Goal: Communication & Community: Ask a question

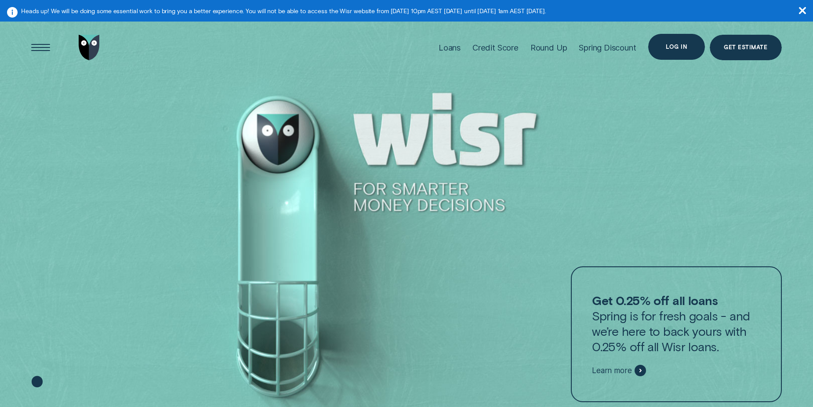
click at [683, 44] on div "Log in" at bounding box center [676, 46] width 21 height 5
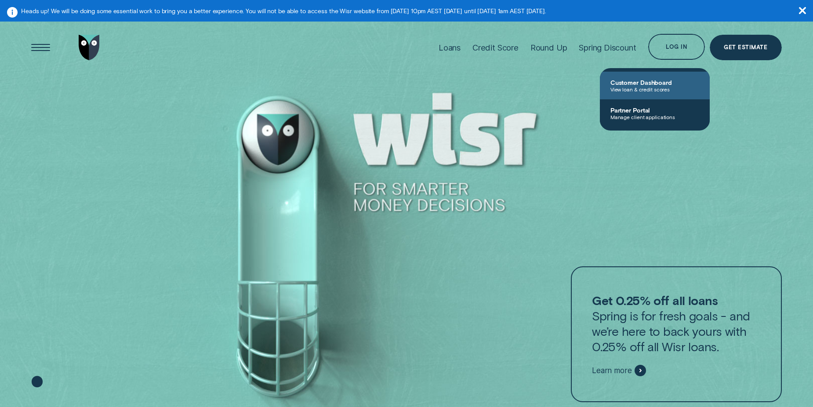
click at [659, 84] on span "Customer Dashboard" at bounding box center [654, 82] width 89 height 7
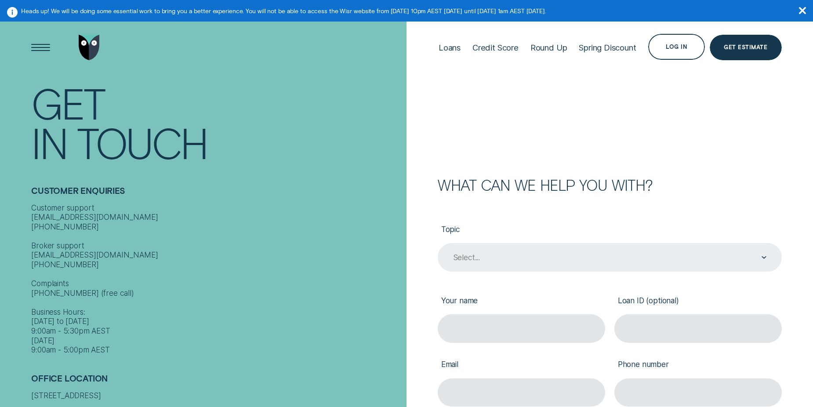
click at [467, 250] on div "Select..." at bounding box center [610, 257] width 344 height 29
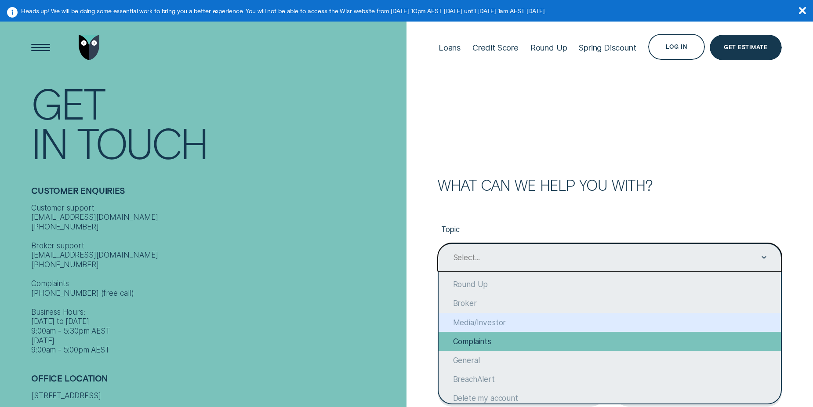
scroll to position [62, 0]
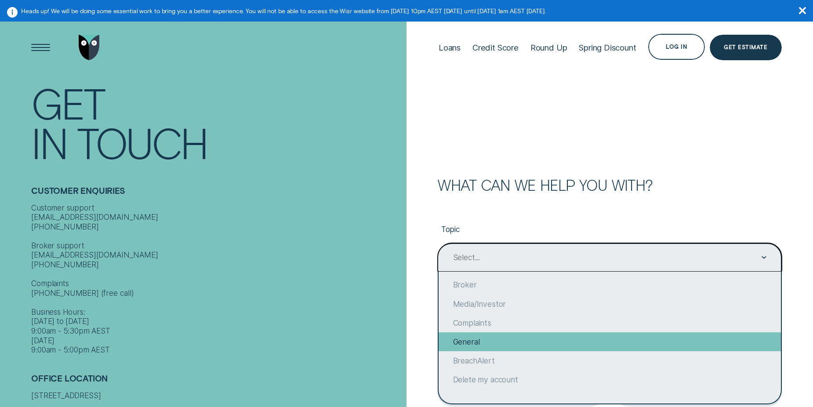
click at [473, 335] on div "General" at bounding box center [609, 341] width 342 height 19
type input "General"
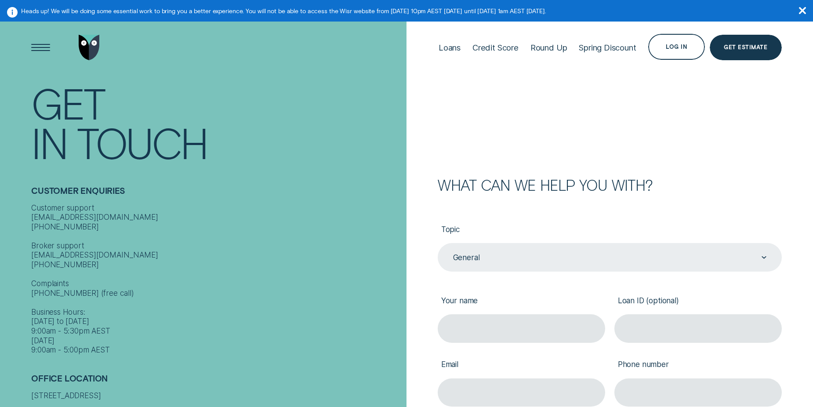
click at [431, 288] on div "What can we help you with? Topic General General Your name Loan ID (optional) E…" at bounding box center [596, 375] width 370 height 395
click at [462, 326] on input "Your name" at bounding box center [521, 328] width 167 height 29
type input "[PERSON_NAME]"
type input "[EMAIL_ADDRESS][DOMAIN_NAME]"
type input "0478953527"
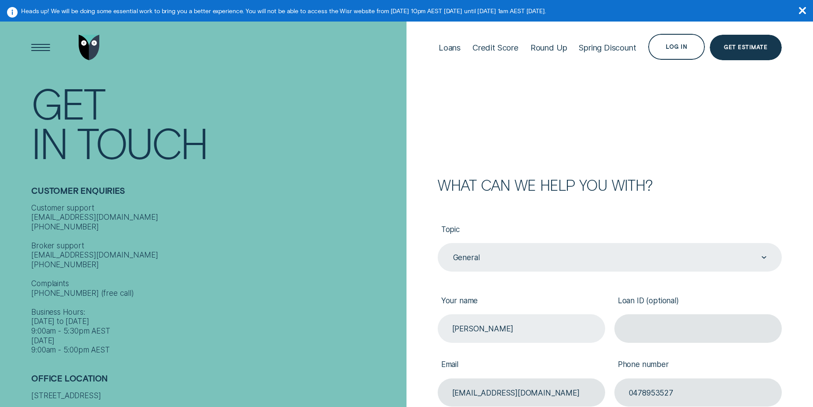
click at [464, 326] on input "[PERSON_NAME]" at bounding box center [521, 328] width 167 height 29
type input "[PERSON_NAME]"
click at [645, 326] on input "Loan ID (optional)" at bounding box center [697, 328] width 167 height 29
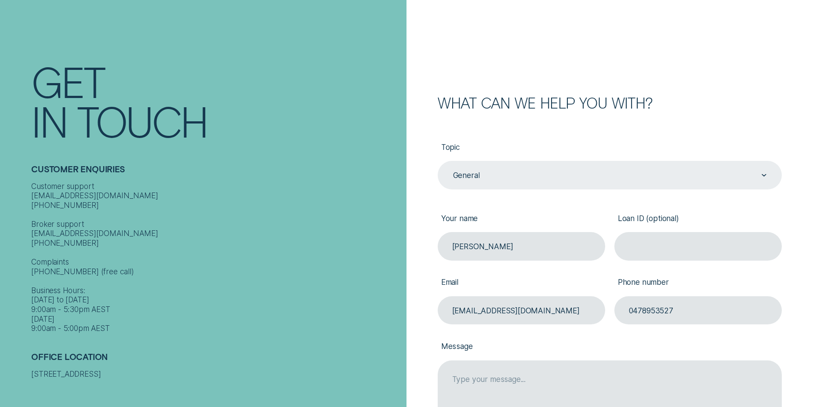
scroll to position [88, 0]
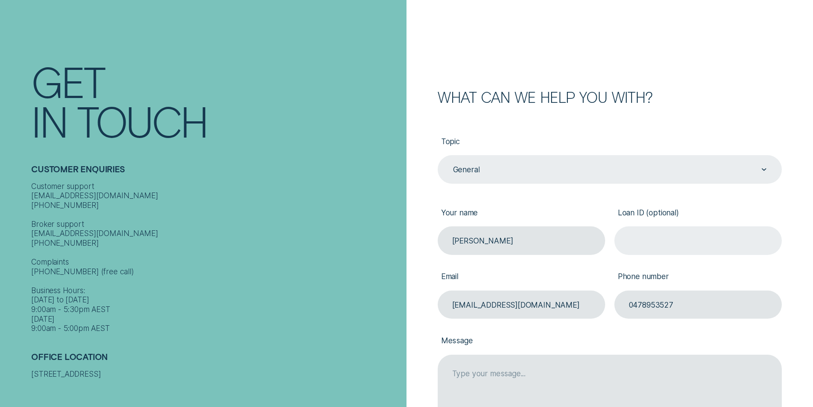
click at [665, 253] on input "Loan ID (optional)" at bounding box center [697, 240] width 167 height 29
click at [651, 237] on input "Loan ID (optional)" at bounding box center [697, 240] width 167 height 29
paste input "592641"
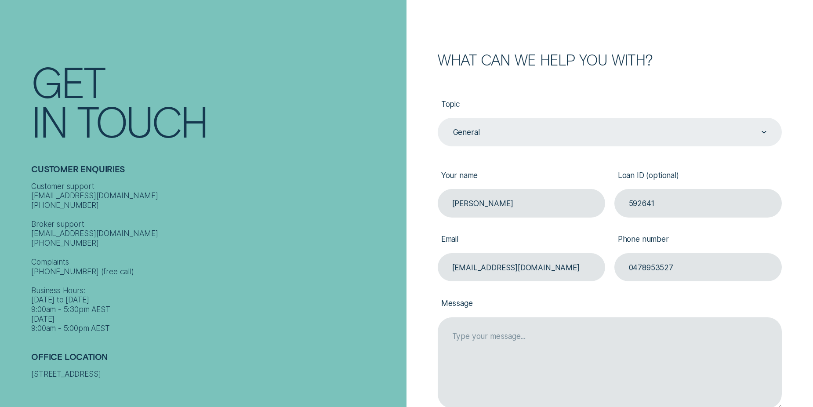
scroll to position [176, 0]
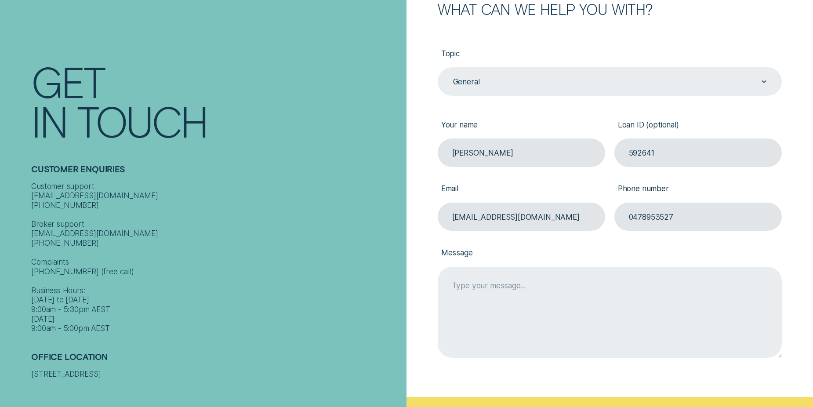
type input "592641"
click at [497, 282] on textarea "Message" at bounding box center [610, 312] width 344 height 91
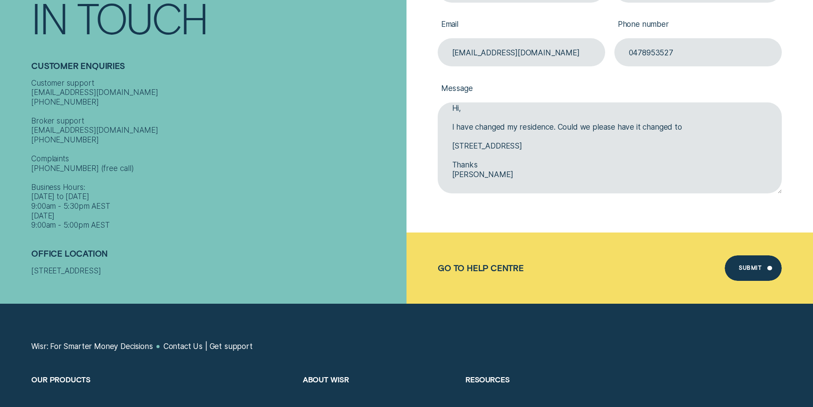
scroll to position [351, 0]
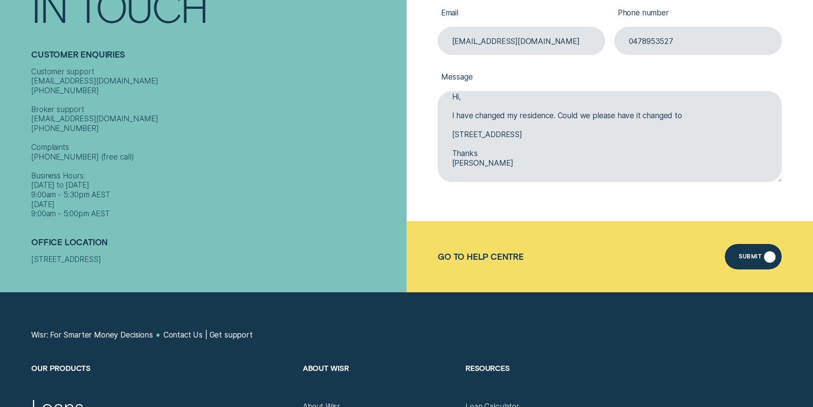
type textarea "Hi, I have changed my residence. Could we please have it changed to [STREET_ADD…"
click at [753, 247] on div "Submit" at bounding box center [752, 256] width 57 height 25
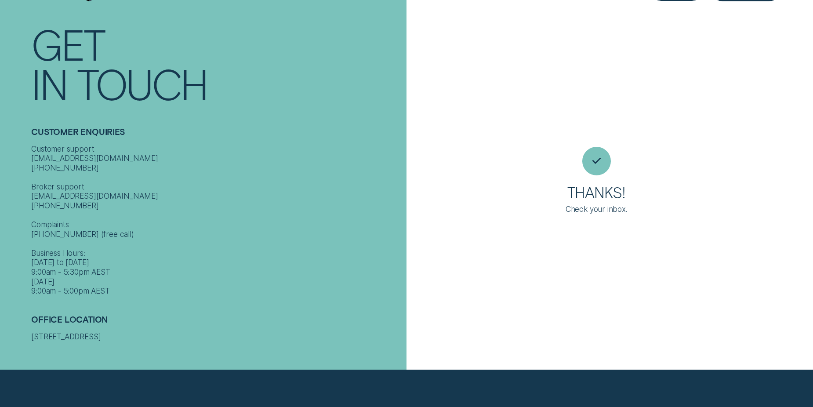
scroll to position [22, 0]
